Goal: Task Accomplishment & Management: Use online tool/utility

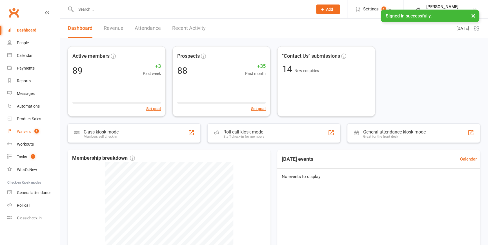
click at [27, 130] on div "Waivers" at bounding box center [24, 131] width 14 height 5
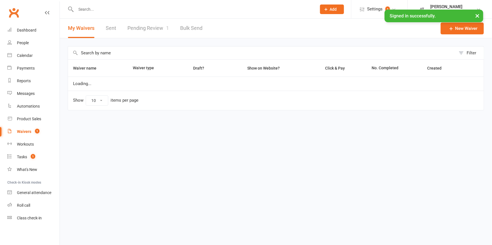
select select "100"
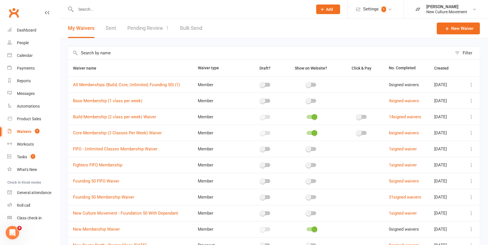
click at [148, 27] on link "Pending Review 1" at bounding box center [147, 28] width 41 height 19
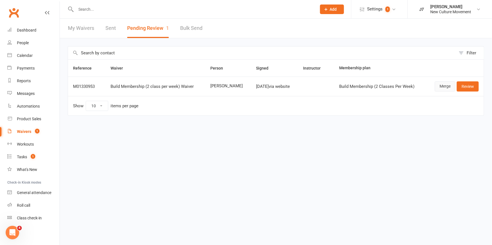
click at [444, 87] on link "Merge" at bounding box center [445, 87] width 21 height 10
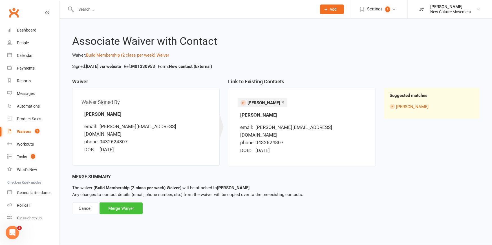
click at [129, 203] on div "Merge Waiver" at bounding box center [121, 209] width 43 height 12
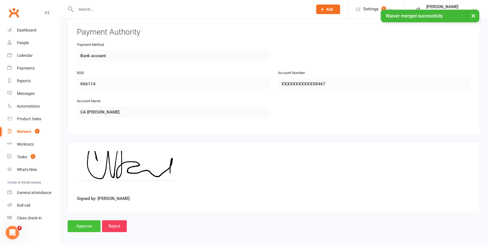
scroll to position [518, 0]
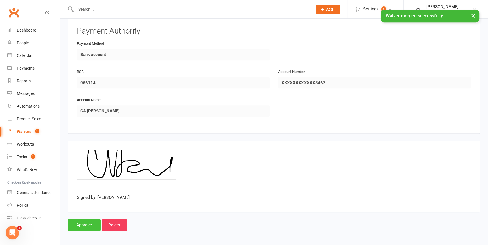
click at [83, 223] on input "Approve" at bounding box center [84, 225] width 33 height 12
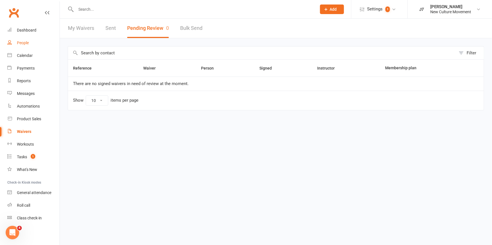
click at [25, 42] on div "People" at bounding box center [23, 43] width 12 height 5
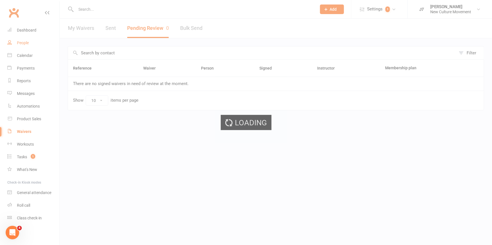
select select "100"
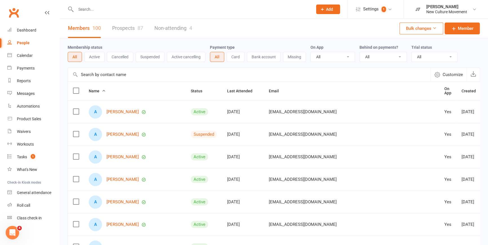
click at [130, 76] on input "text" at bounding box center [249, 75] width 363 height 14
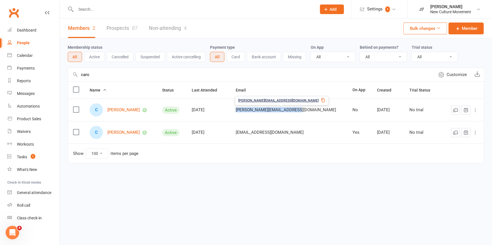
drag, startPoint x: 314, startPoint y: 109, endPoint x: 252, endPoint y: 112, distance: 63.0
click at [252, 112] on td "[PERSON_NAME][EMAIL_ADDRESS][DOMAIN_NAME]" at bounding box center [289, 110] width 117 height 23
click at [321, 100] on icon at bounding box center [323, 100] width 5 height 5
drag, startPoint x: 100, startPoint y: 78, endPoint x: 103, endPoint y: 74, distance: 4.2
click at [100, 78] on input "caro" at bounding box center [251, 75] width 367 height 14
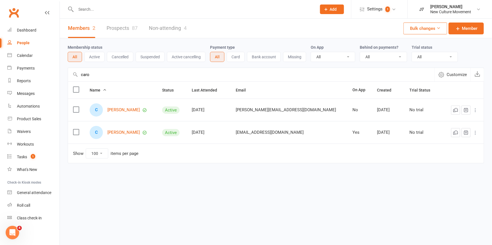
drag, startPoint x: 104, startPoint y: 74, endPoint x: 59, endPoint y: 74, distance: 44.8
click at [59, 74] on ui-view "Prospect Member Non-attending contact Class / event Appointment Task Membership…" at bounding box center [246, 93] width 492 height 184
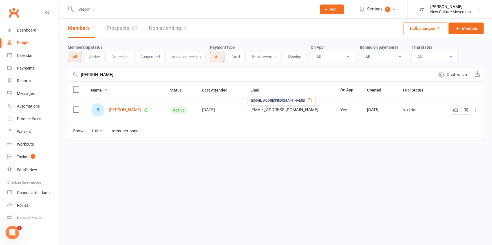
type input "[PERSON_NAME]"
click at [308, 102] on icon at bounding box center [310, 100] width 5 height 5
click at [26, 69] on div "Payments" at bounding box center [26, 68] width 18 height 5
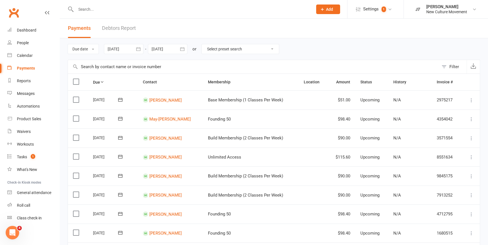
click at [141, 47] on icon "button" at bounding box center [139, 49] width 6 height 6
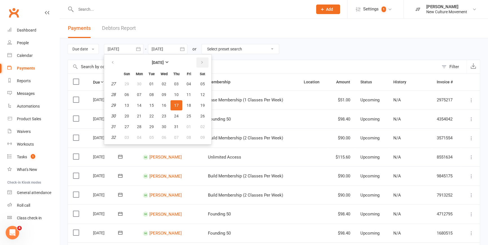
click at [203, 61] on icon "button" at bounding box center [202, 62] width 4 height 5
click at [176, 104] on span "14" at bounding box center [176, 105] width 5 height 5
type input "[DATE]"
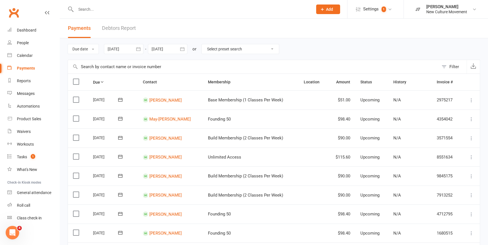
click at [183, 48] on icon "button" at bounding box center [182, 49] width 4 height 4
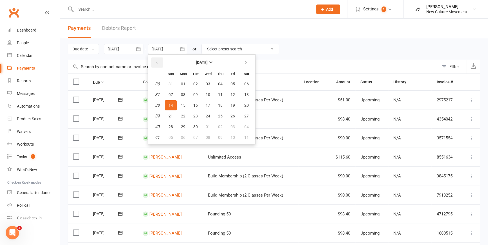
click at [156, 63] on icon "button" at bounding box center [157, 62] width 4 height 5
click at [209, 115] on span "20" at bounding box center [208, 116] width 5 height 5
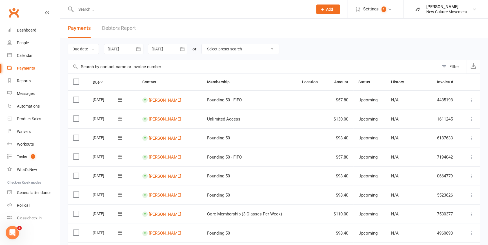
click at [141, 49] on icon "button" at bounding box center [139, 49] width 6 height 6
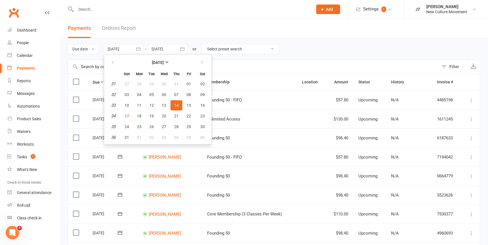
click at [185, 47] on icon "button" at bounding box center [183, 49] width 6 height 6
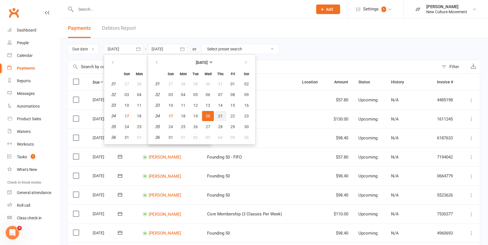
click at [221, 116] on span "21" at bounding box center [220, 116] width 5 height 5
type input "[DATE]"
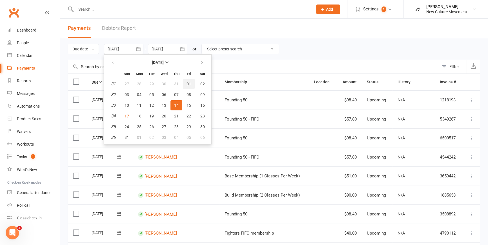
click at [190, 85] on span "01" at bounding box center [189, 84] width 5 height 5
type input "[DATE]"
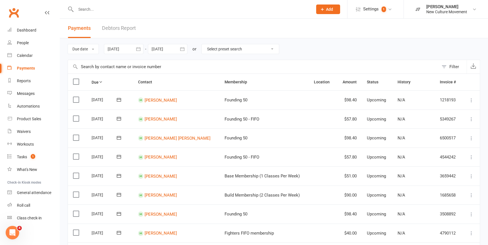
click at [185, 49] on icon "button" at bounding box center [183, 49] width 6 height 6
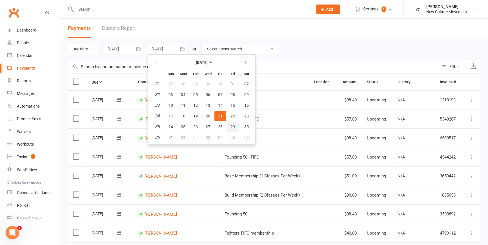
click at [233, 125] on span "29" at bounding box center [233, 127] width 5 height 5
type input "[DATE]"
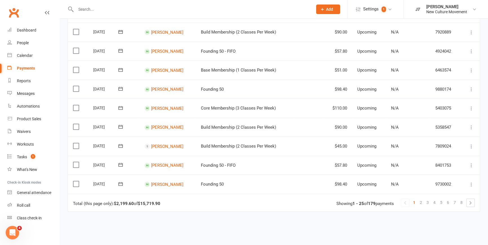
scroll to position [415, 0]
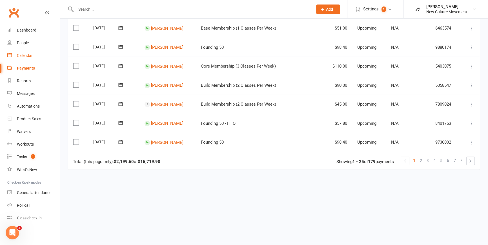
click at [24, 57] on div "Calendar" at bounding box center [25, 55] width 16 height 5
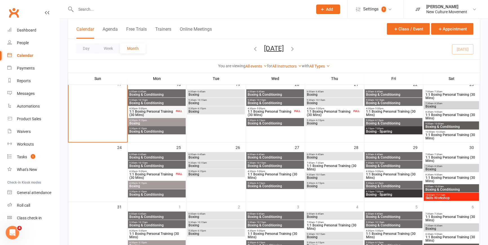
scroll to position [160, 0]
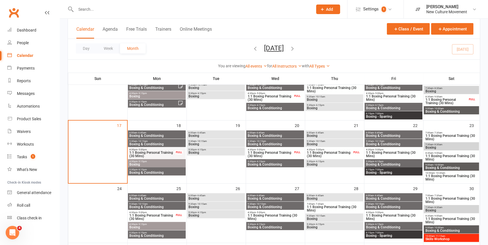
click at [171, 133] on span "6:00am - 6:45am" at bounding box center [157, 133] width 56 height 3
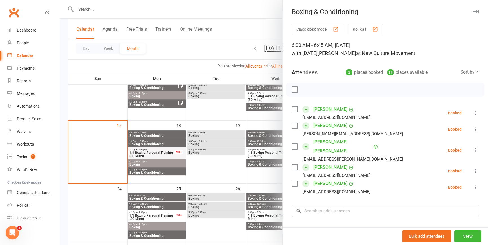
click at [160, 146] on div at bounding box center [274, 122] width 429 height 245
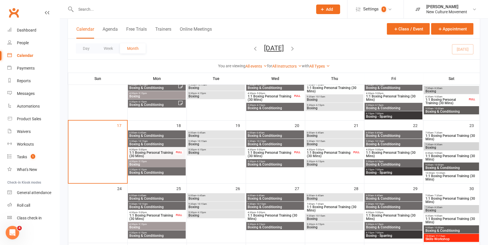
click at [166, 143] on span "Boxing & Conditioning" at bounding box center [157, 144] width 56 height 3
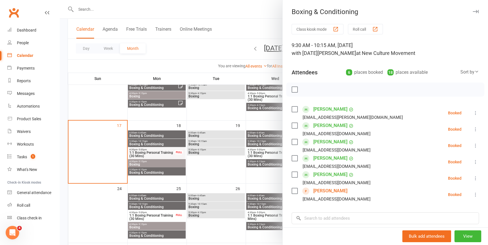
click at [162, 162] on div at bounding box center [274, 122] width 429 height 245
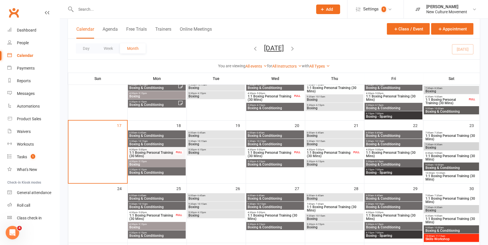
click at [161, 162] on span "4:30pm - 5:15pm" at bounding box center [157, 161] width 56 height 3
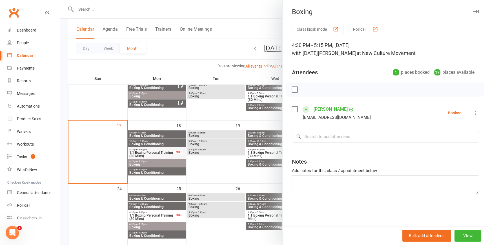
click at [161, 174] on div at bounding box center [274, 122] width 429 height 245
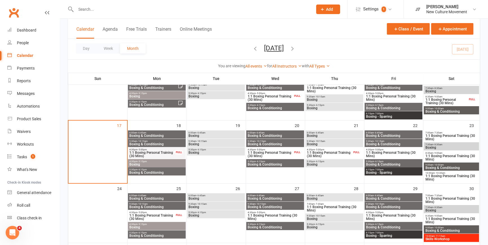
click at [161, 172] on span "Boxing & Conditioning" at bounding box center [157, 172] width 56 height 3
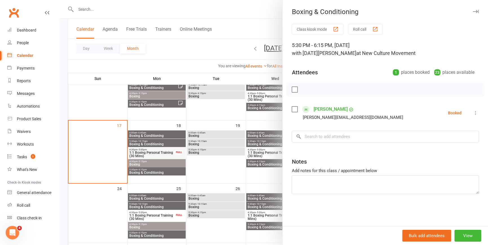
click at [213, 134] on div at bounding box center [274, 122] width 429 height 245
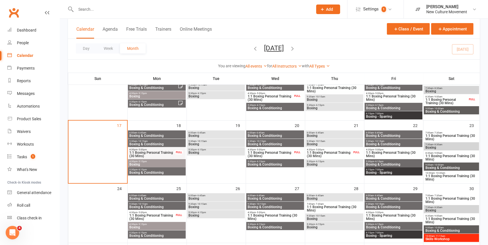
click at [213, 134] on span "Boxing" at bounding box center [216, 135] width 56 height 3
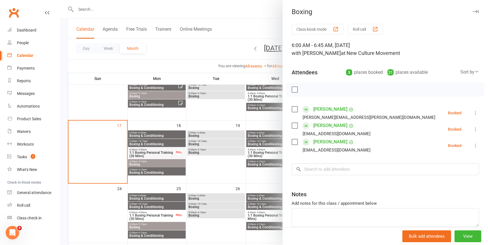
click at [215, 143] on div at bounding box center [274, 122] width 429 height 245
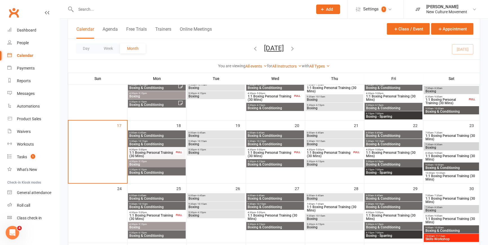
click at [217, 143] on span "Boxing" at bounding box center [216, 144] width 56 height 3
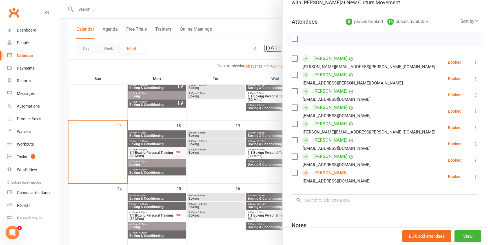
scroll to position [51, 0]
click at [213, 152] on div at bounding box center [274, 122] width 429 height 245
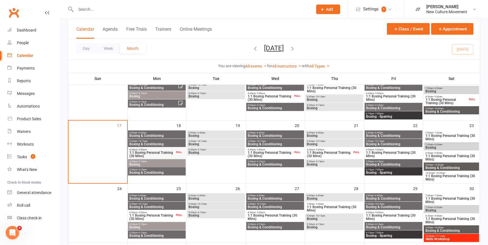
click at [214, 152] on span "Boxing" at bounding box center [216, 152] width 56 height 3
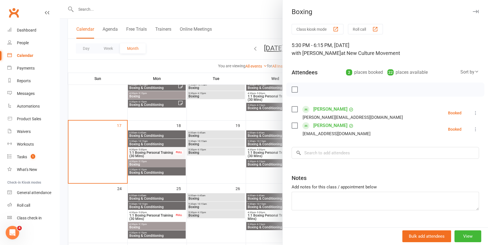
click at [261, 134] on div at bounding box center [274, 122] width 429 height 245
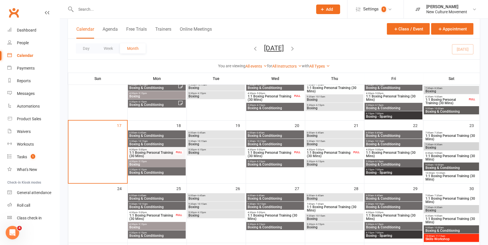
click at [262, 132] on span "- 6:45am" at bounding box center [260, 133] width 9 height 3
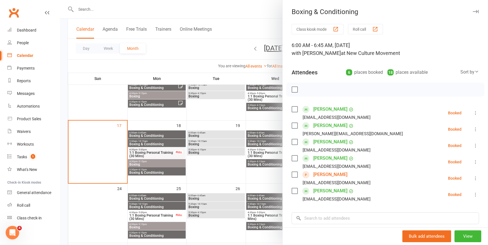
click at [271, 141] on div at bounding box center [274, 122] width 429 height 245
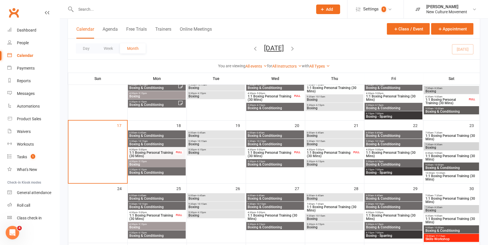
click at [270, 143] on span "Boxing & Conditioning" at bounding box center [276, 144] width 56 height 3
